Goal: Information Seeking & Learning: Find specific fact

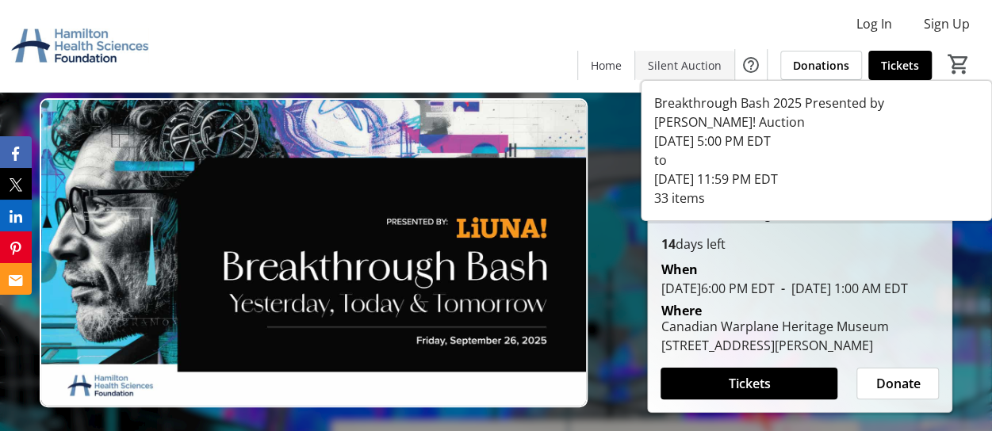
click at [694, 61] on span "Silent Auction" at bounding box center [685, 65] width 74 height 17
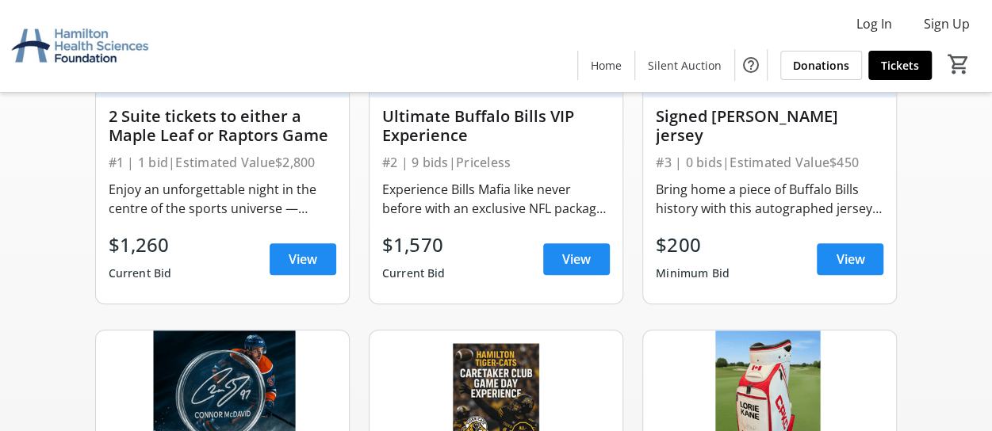
scroll to position [323, 0]
click at [304, 245] on span at bounding box center [303, 259] width 67 height 38
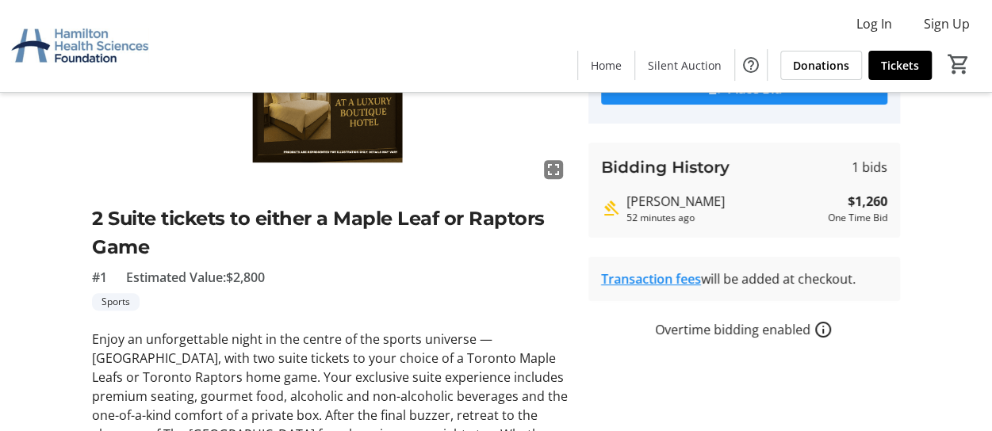
scroll to position [238, 0]
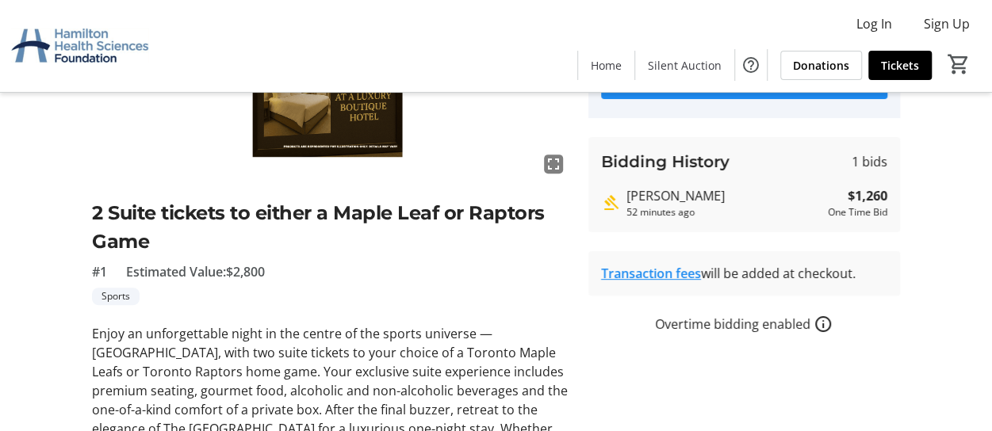
drag, startPoint x: 627, startPoint y: 197, endPoint x: 726, endPoint y: 200, distance: 99.1
click at [726, 200] on div "[PERSON_NAME]" at bounding box center [723, 195] width 195 height 19
copy div "[PERSON_NAME]"
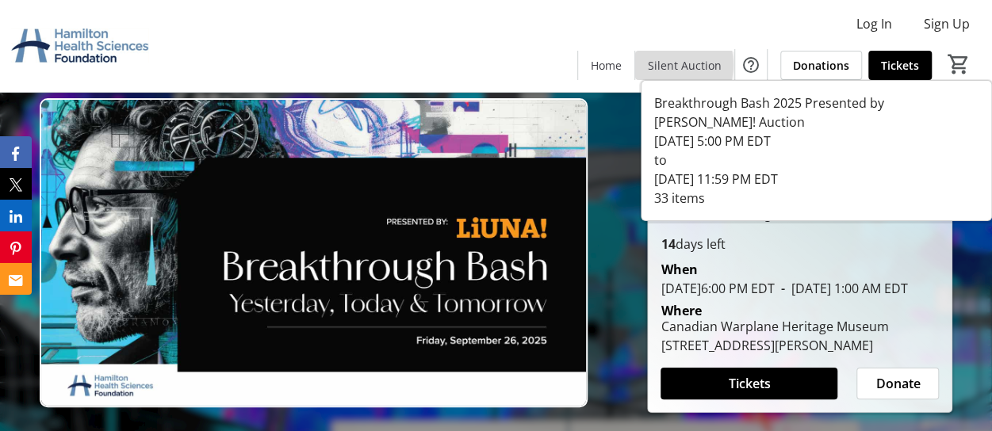
click at [671, 65] on span "Silent Auction" at bounding box center [685, 65] width 74 height 17
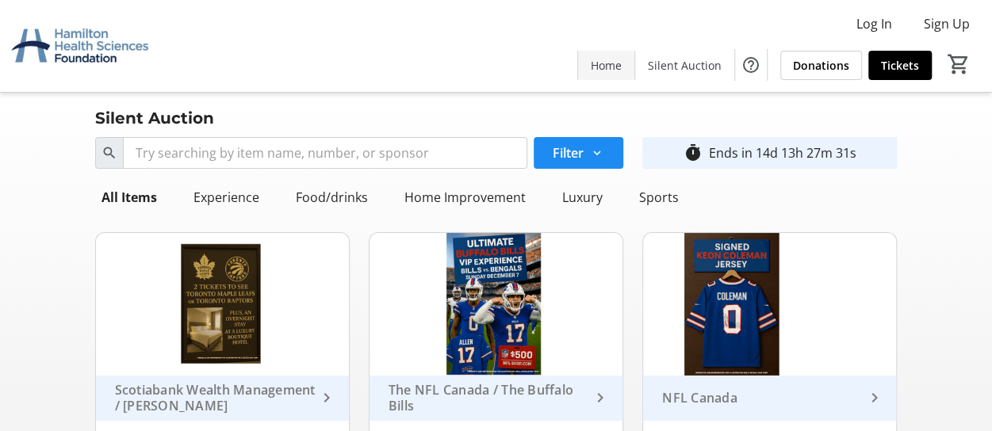
click at [614, 64] on span "Home" at bounding box center [606, 65] width 31 height 17
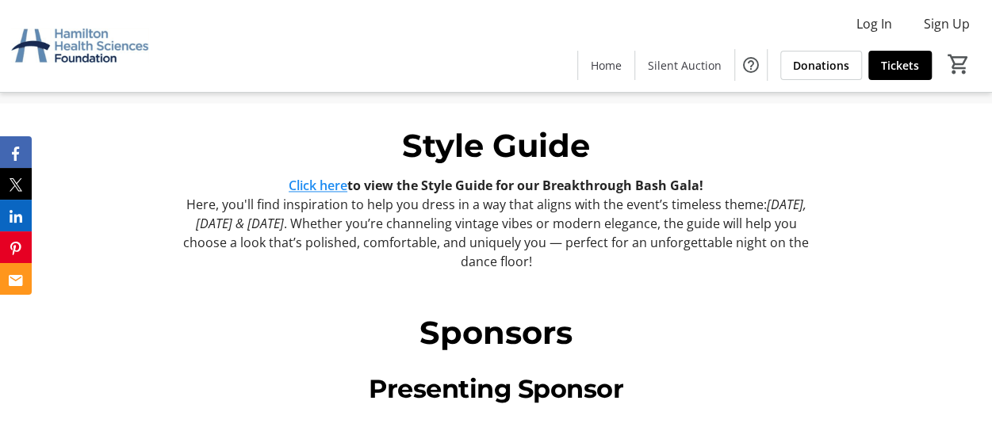
scroll to position [1110, 0]
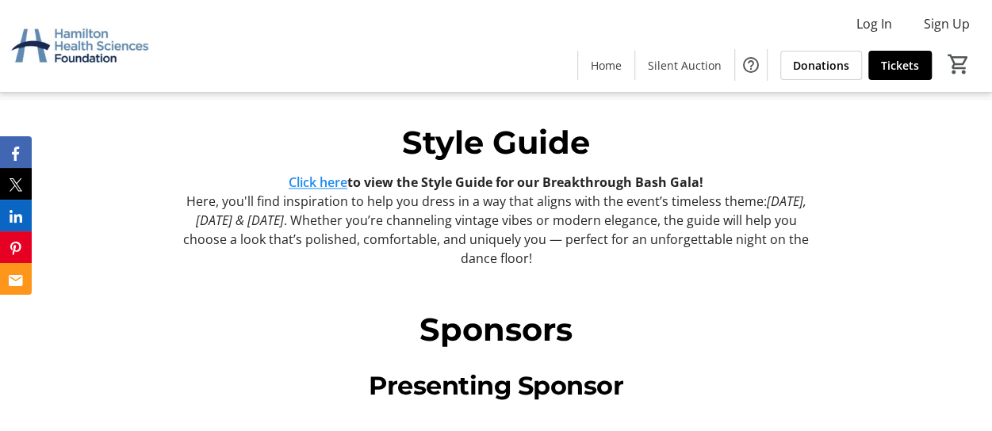
click at [306, 191] on link "Click here" at bounding box center [318, 182] width 59 height 17
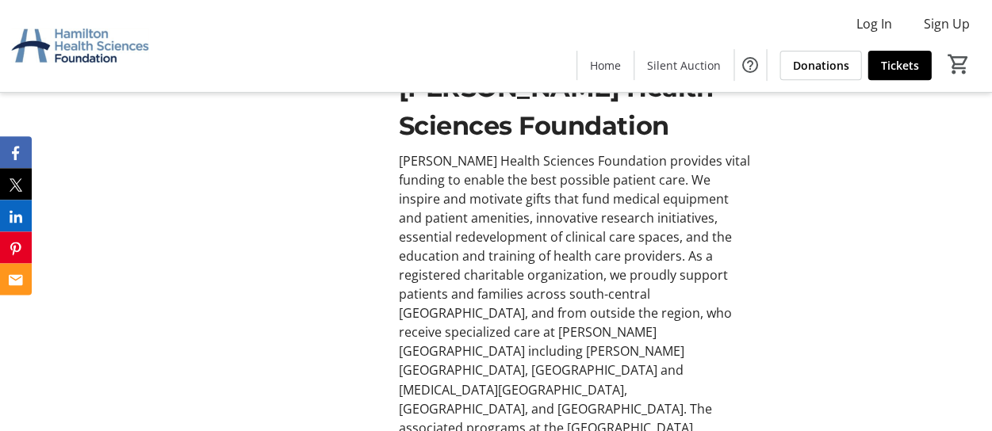
scroll to position [3817, 0]
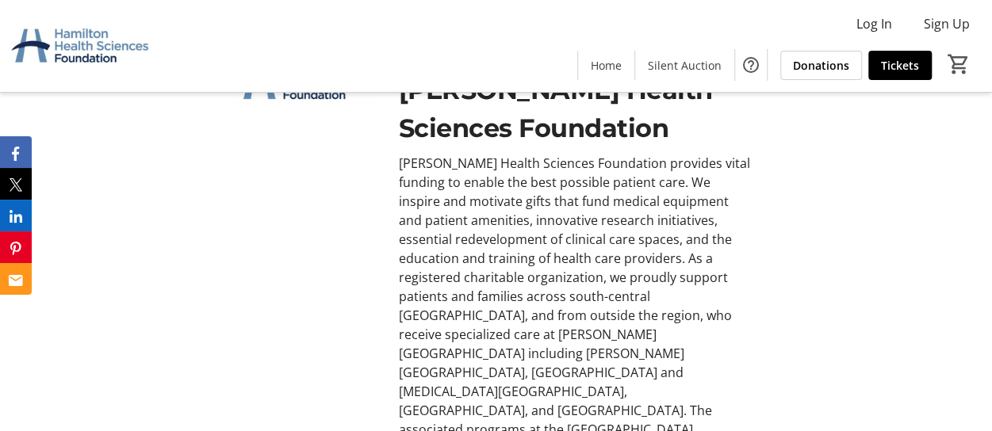
drag, startPoint x: 851, startPoint y: 205, endPoint x: 849, endPoint y: 195, distance: 10.4
click at [851, 205] on div "Organized by Hamilton Health Sciences Foundation Hamilton Health Sciences Found…" at bounding box center [496, 260] width 992 height 473
click at [615, 69] on span "Home" at bounding box center [606, 65] width 31 height 17
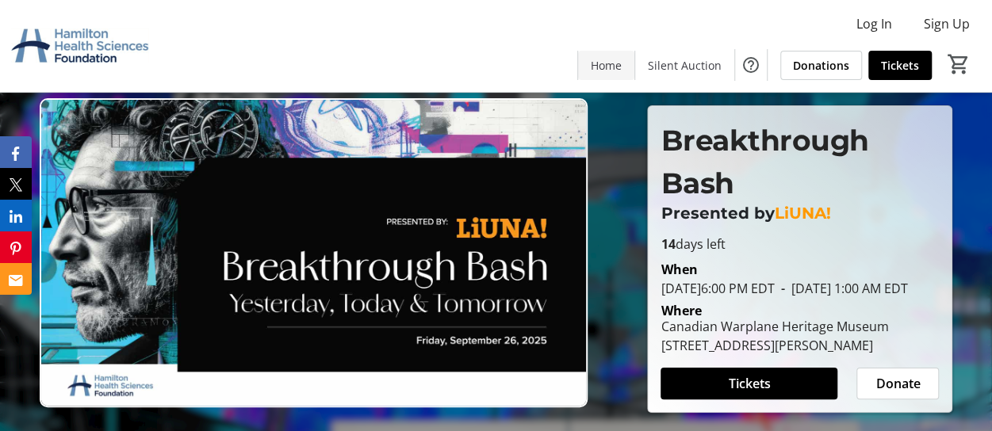
scroll to position [0, 0]
drag, startPoint x: 722, startPoint y: 299, endPoint x: 862, endPoint y: 304, distance: 139.6
click at [862, 298] on div "When September 26, 2025 6:00 PM EDT - September 27, 2025 1:00 AM EDT" at bounding box center [799, 276] width 297 height 44
copy tr-event-date-display "September 26, 2025 6:00 PM EDT - September 27, 2025 1:00 AM EDT"
drag, startPoint x: 662, startPoint y: 365, endPoint x: 679, endPoint y: 386, distance: 26.5
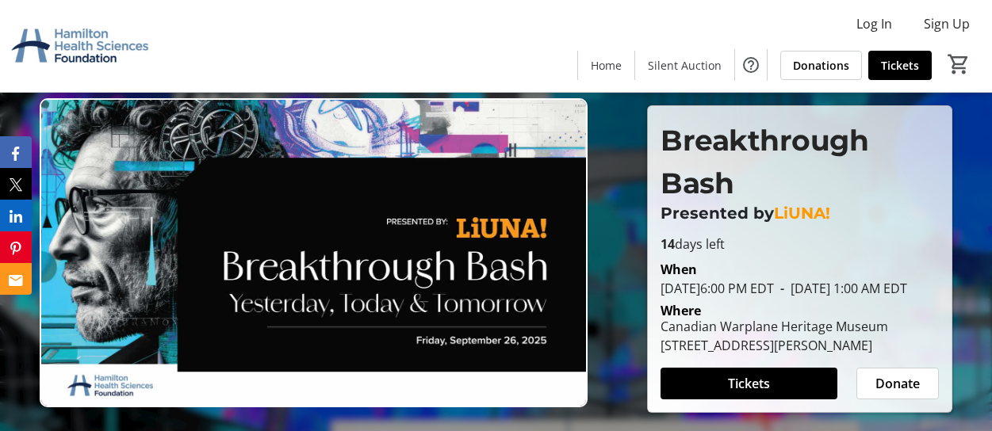
click at [679, 355] on div "[STREET_ADDRESS][PERSON_NAME]" at bounding box center [774, 345] width 228 height 19
copy div "9280 Airport Rd, Mount Hope, Hamilton, ON"
